Goal: Task Accomplishment & Management: Manage account settings

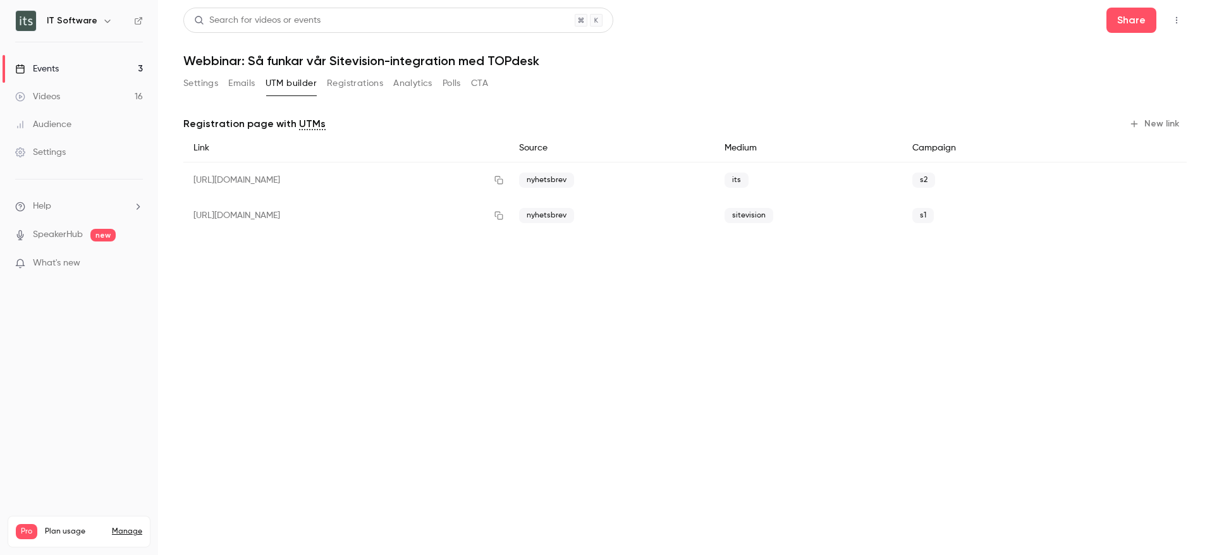
click at [237, 75] on button "Emails" at bounding box center [241, 83] width 27 height 20
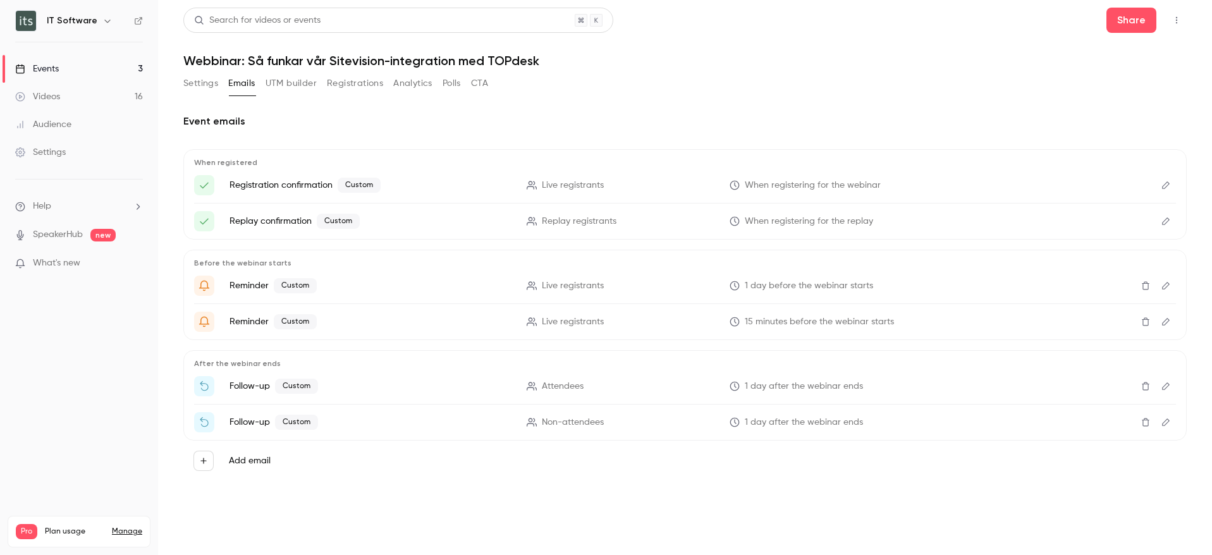
click at [209, 81] on button "Settings" at bounding box center [200, 83] width 35 height 20
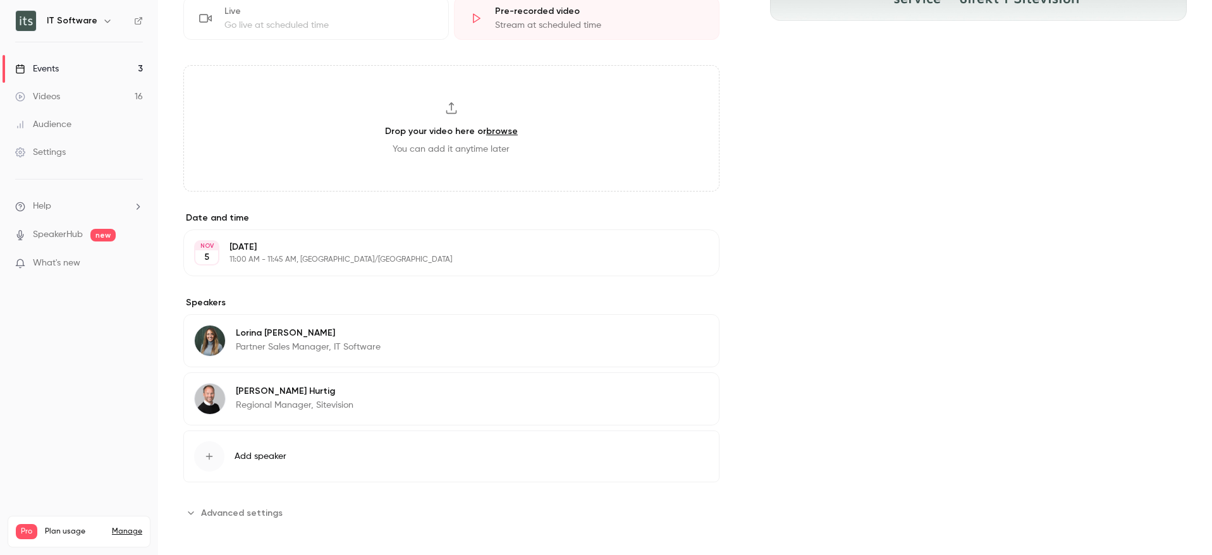
scroll to position [349, 0]
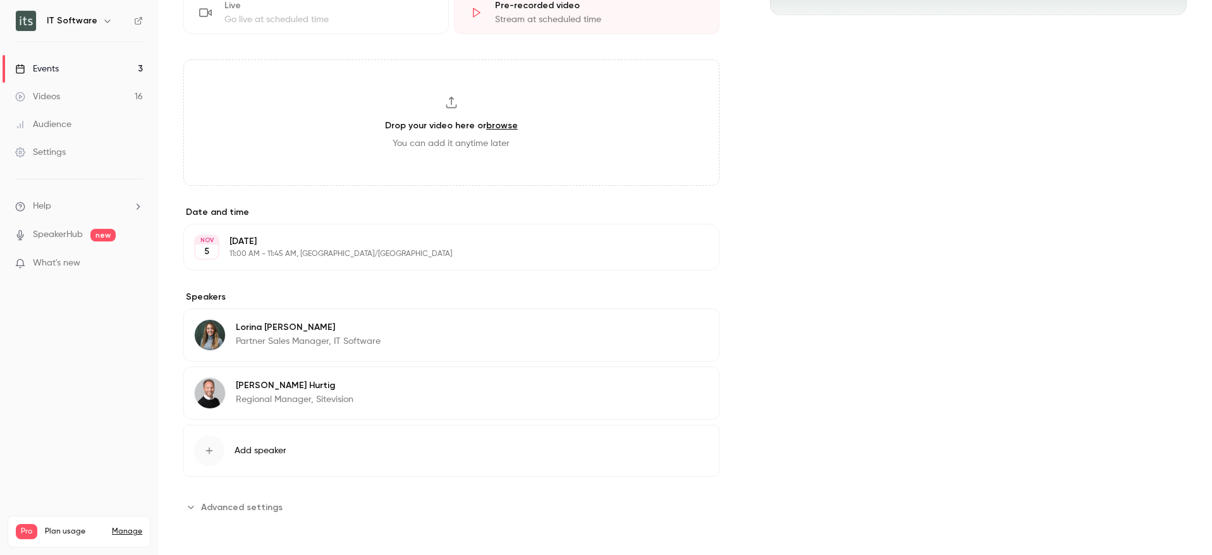
click at [668, 252] on button "Edit" at bounding box center [686, 247] width 46 height 20
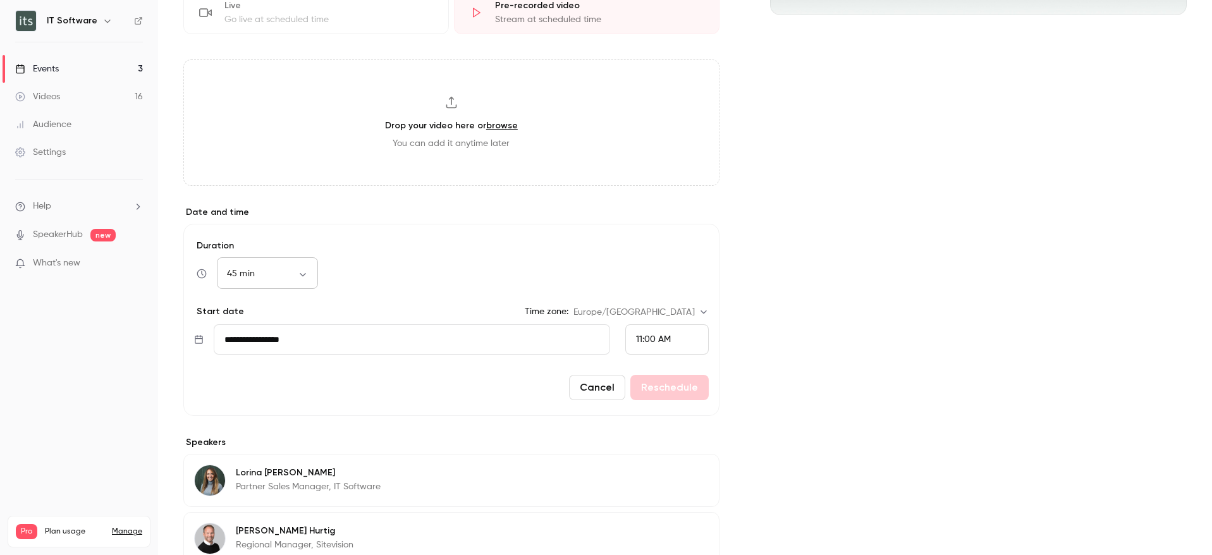
click at [307, 273] on body "IT Software Events 3 Videos 16 Audience Settings Help SpeakerHub new What's new…" at bounding box center [606, 292] width 1212 height 585
click at [275, 352] on li "30 min" at bounding box center [267, 348] width 101 height 33
type input "**"
click at [669, 392] on button "Reschedule" at bounding box center [669, 387] width 78 height 25
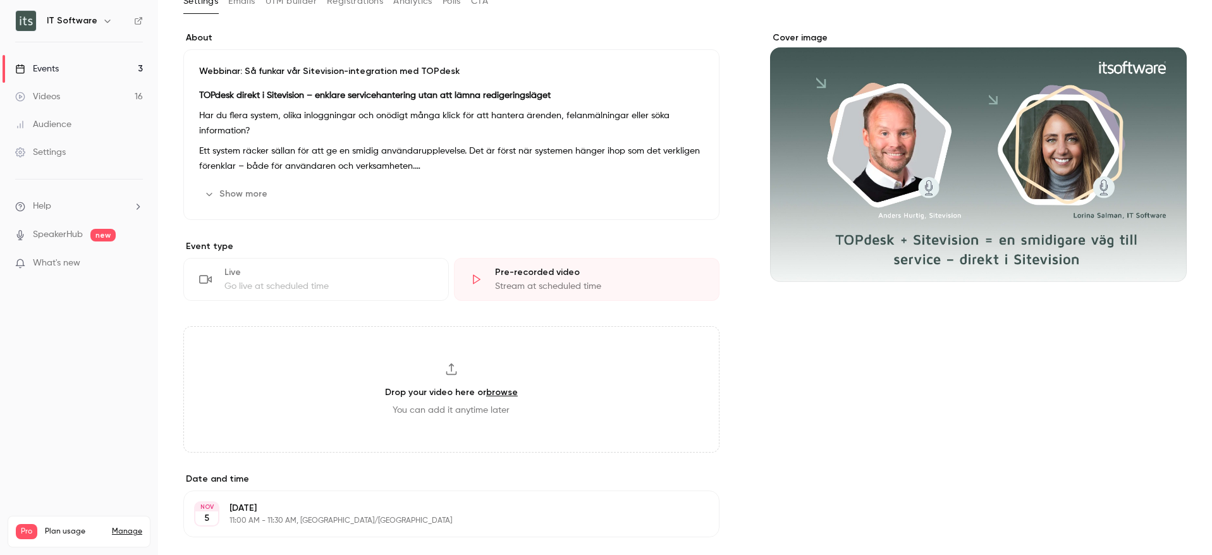
scroll to position [67, 0]
